Goal: Information Seeking & Learning: Learn about a topic

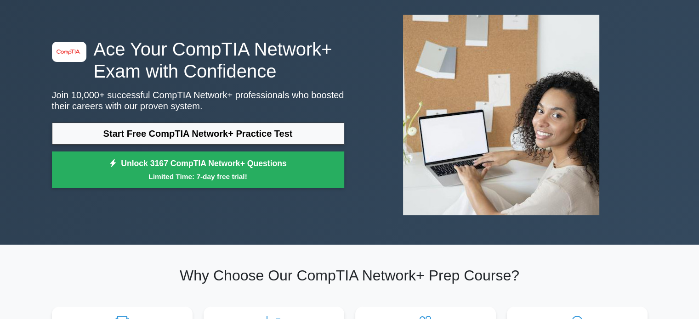
scroll to position [44, 0]
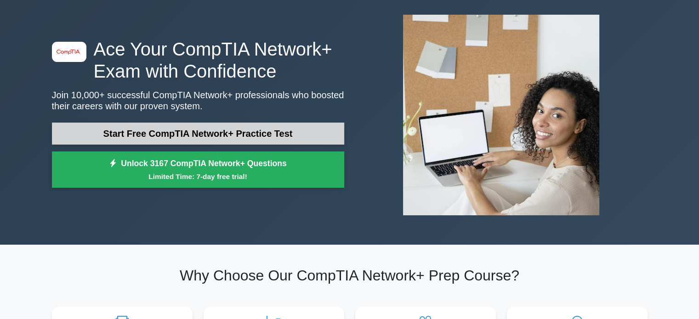
click at [171, 130] on link "Start Free CompTIA Network+ Practice Test" at bounding box center [198, 134] width 292 height 22
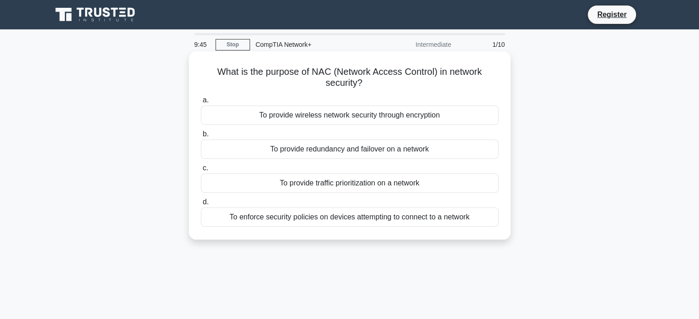
click at [286, 221] on div "To enforce security policies on devices attempting to connect to a network" at bounding box center [350, 217] width 298 height 19
click at [201, 205] on input "d. To enforce security policies on devices attempting to connect to a network" at bounding box center [201, 202] width 0 height 6
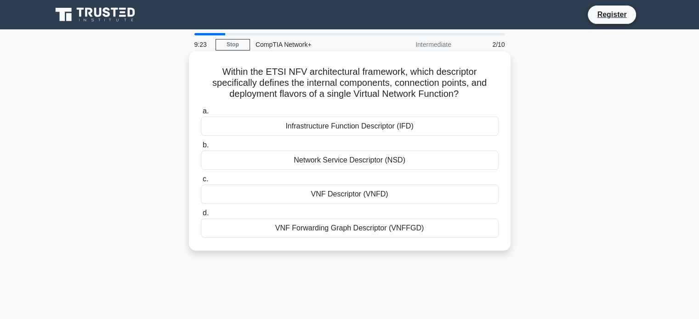
click at [334, 192] on div "VNF Descriptor (VNFD)" at bounding box center [350, 194] width 298 height 19
click at [201, 182] on input "c. VNF Descriptor (VNFD)" at bounding box center [201, 179] width 0 height 6
